Goal: Task Accomplishment & Management: Use online tool/utility

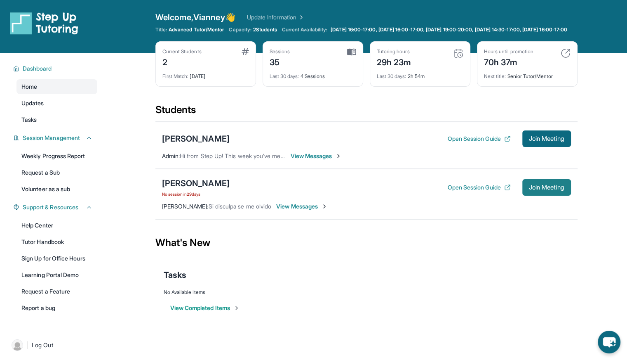
click at [536, 190] on span "Join Meeting" at bounding box center [546, 187] width 35 height 5
